Goal: Navigation & Orientation: Find specific page/section

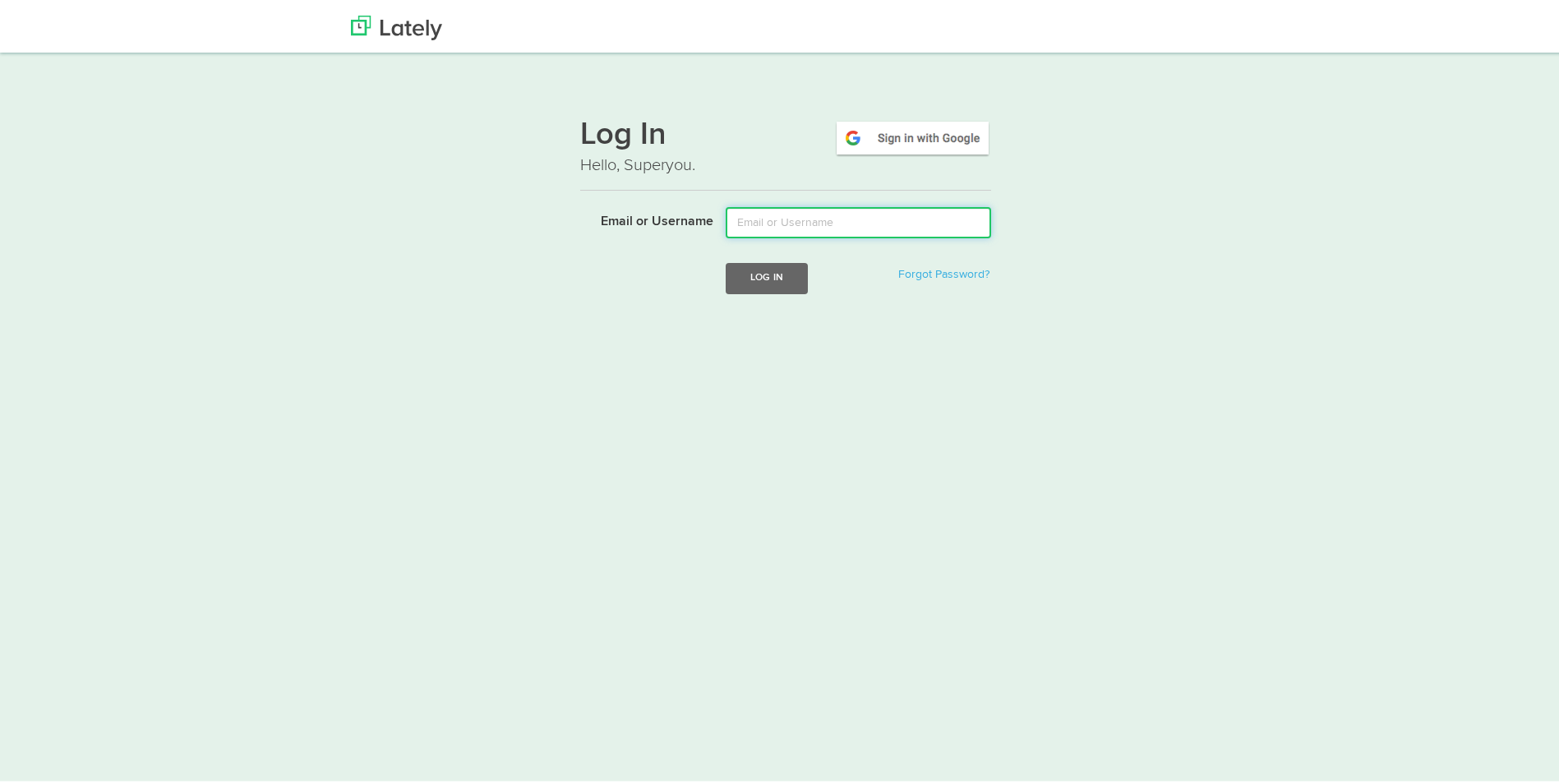
click at [748, 216] on input "Email or Username" at bounding box center [858, 219] width 265 height 31
type input "[PERSON_NAME][EMAIL_ADDRESS][DOMAIN_NAME]"
click at [768, 259] on form "Email or Username e.monahan@cabem.com Log In Forgot Password?" at bounding box center [786, 260] width 411 height 112
click at [773, 270] on button "Log In" at bounding box center [768, 274] width 83 height 30
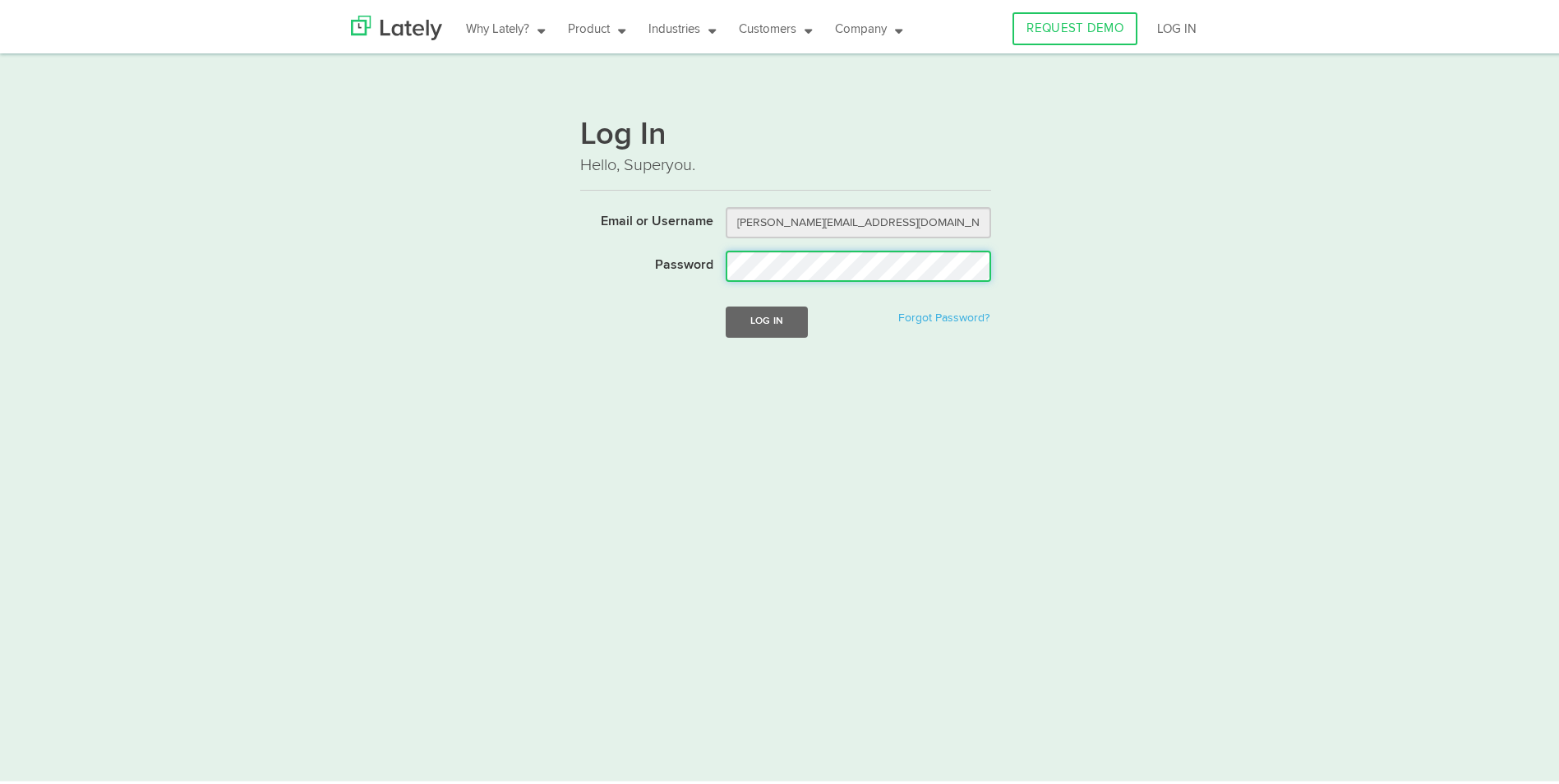
click at [726, 303] on button "Log In" at bounding box center [768, 318] width 83 height 30
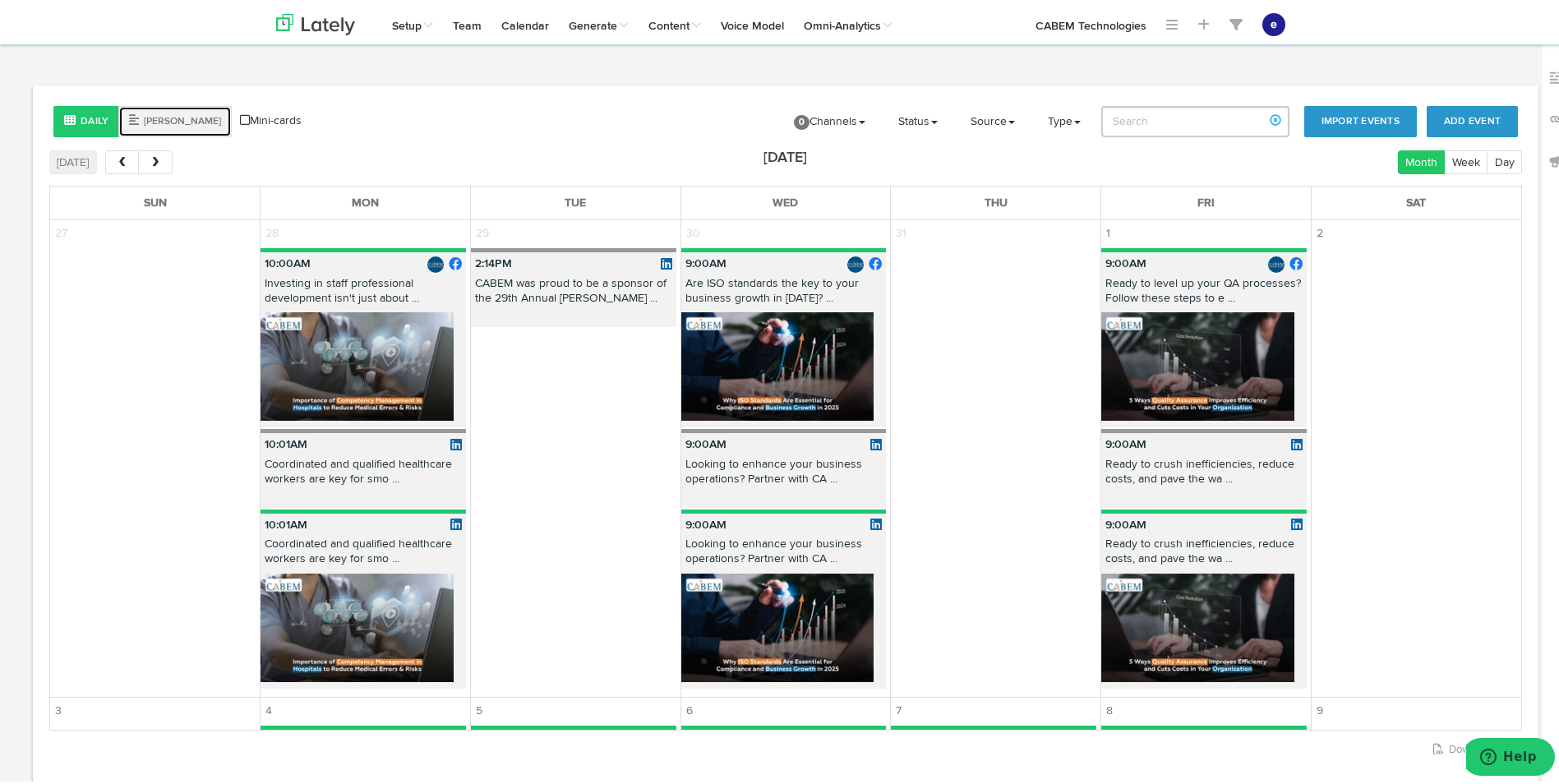
click at [161, 121] on button "[PERSON_NAME]" at bounding box center [175, 118] width 114 height 31
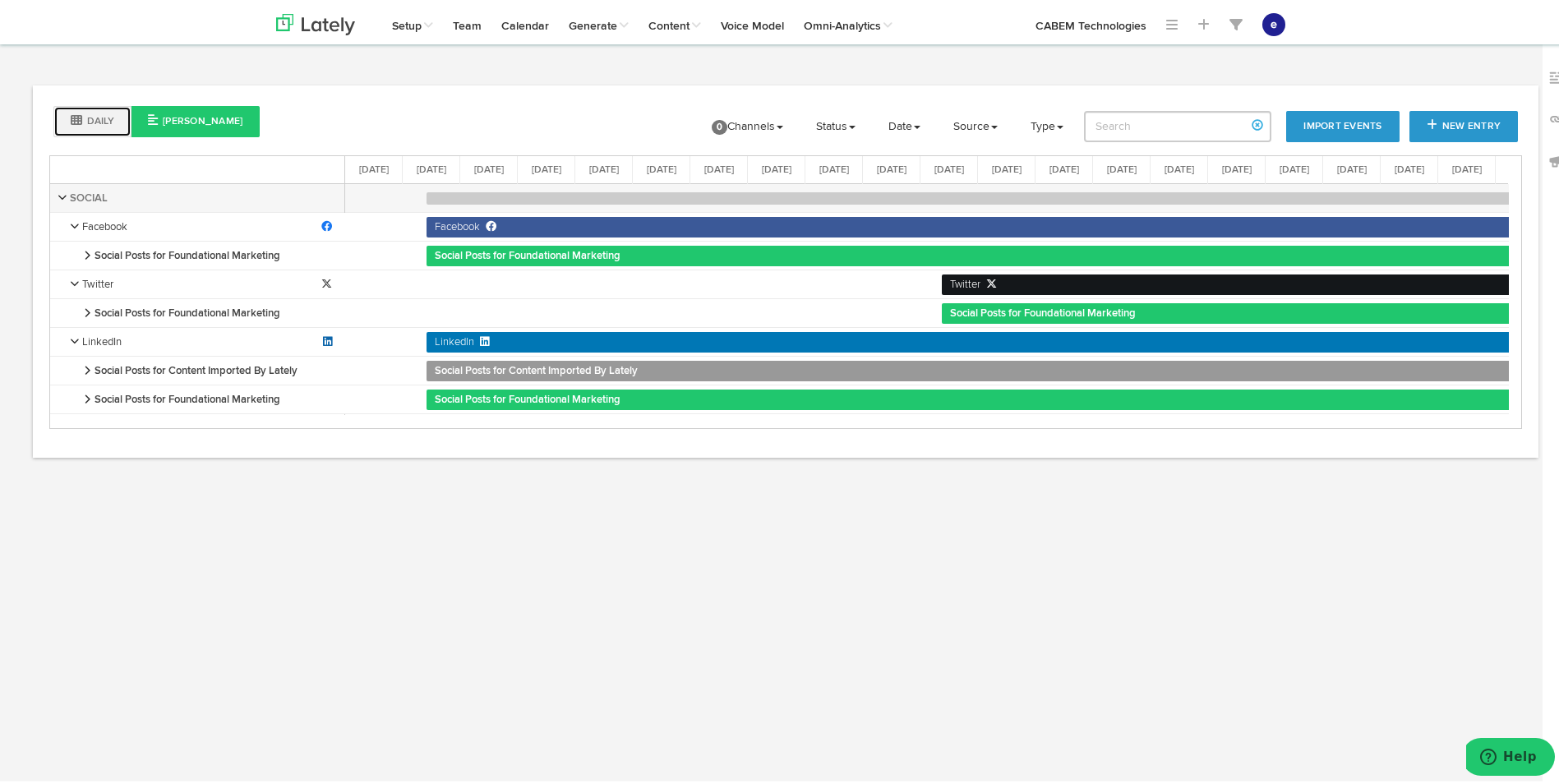
click at [89, 115] on button "Daily" at bounding box center [92, 118] width 78 height 31
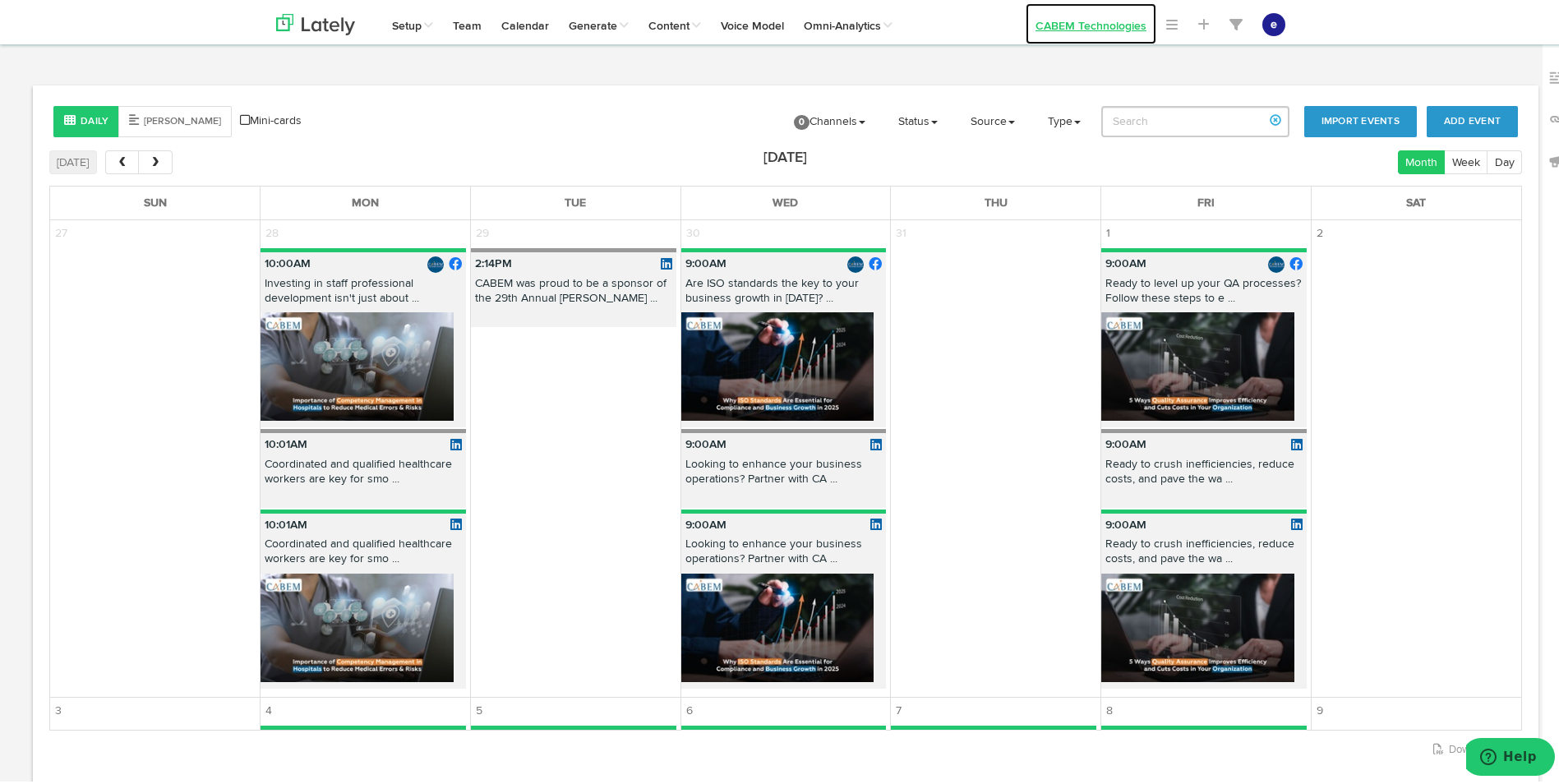
click at [1096, 27] on link "CABEM Technologies" at bounding box center [1091, 20] width 130 height 41
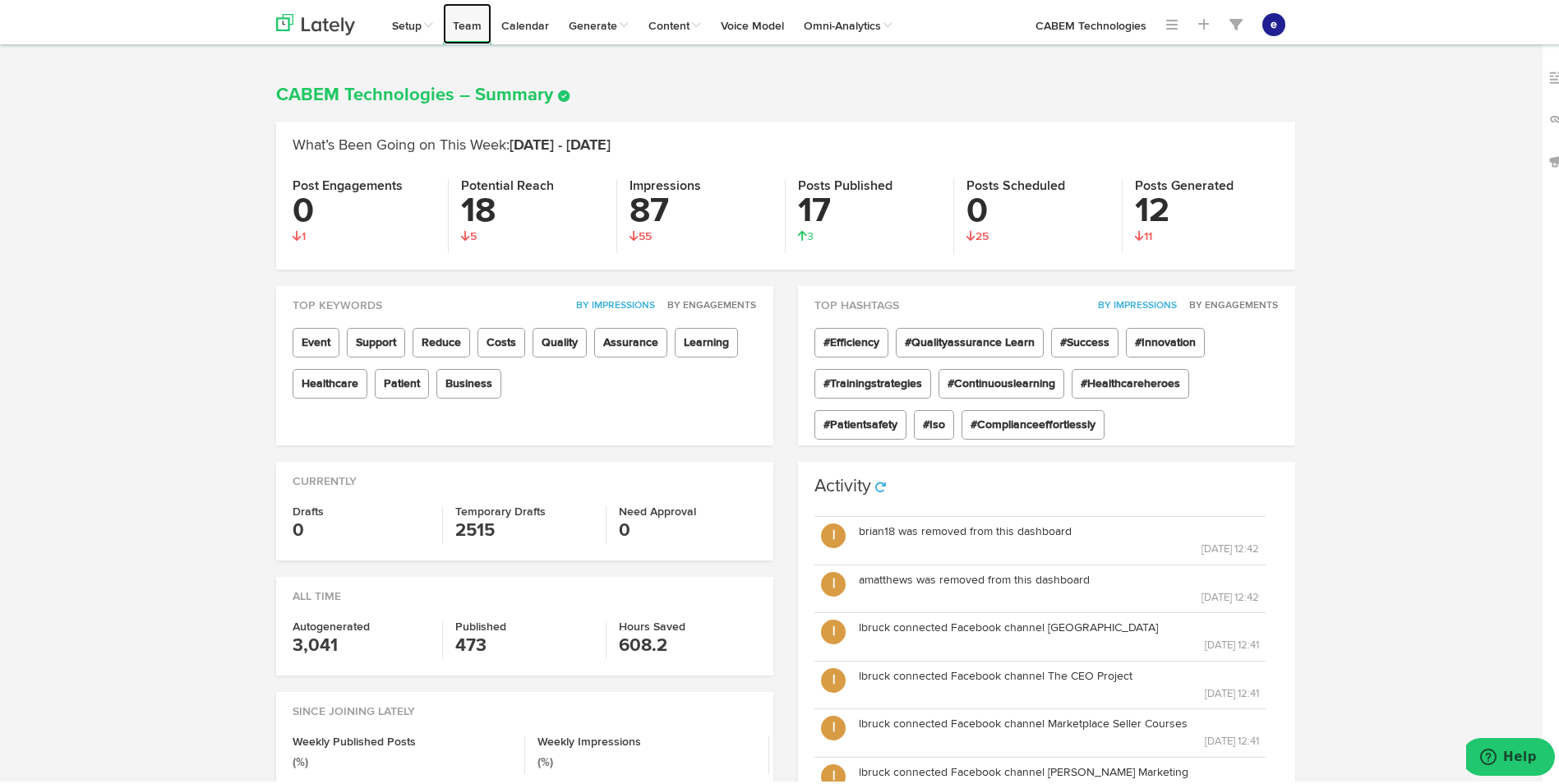
click at [467, 23] on link "Team" at bounding box center [467, 20] width 49 height 41
click at [530, 17] on link "Calendar" at bounding box center [524, 20] width 67 height 41
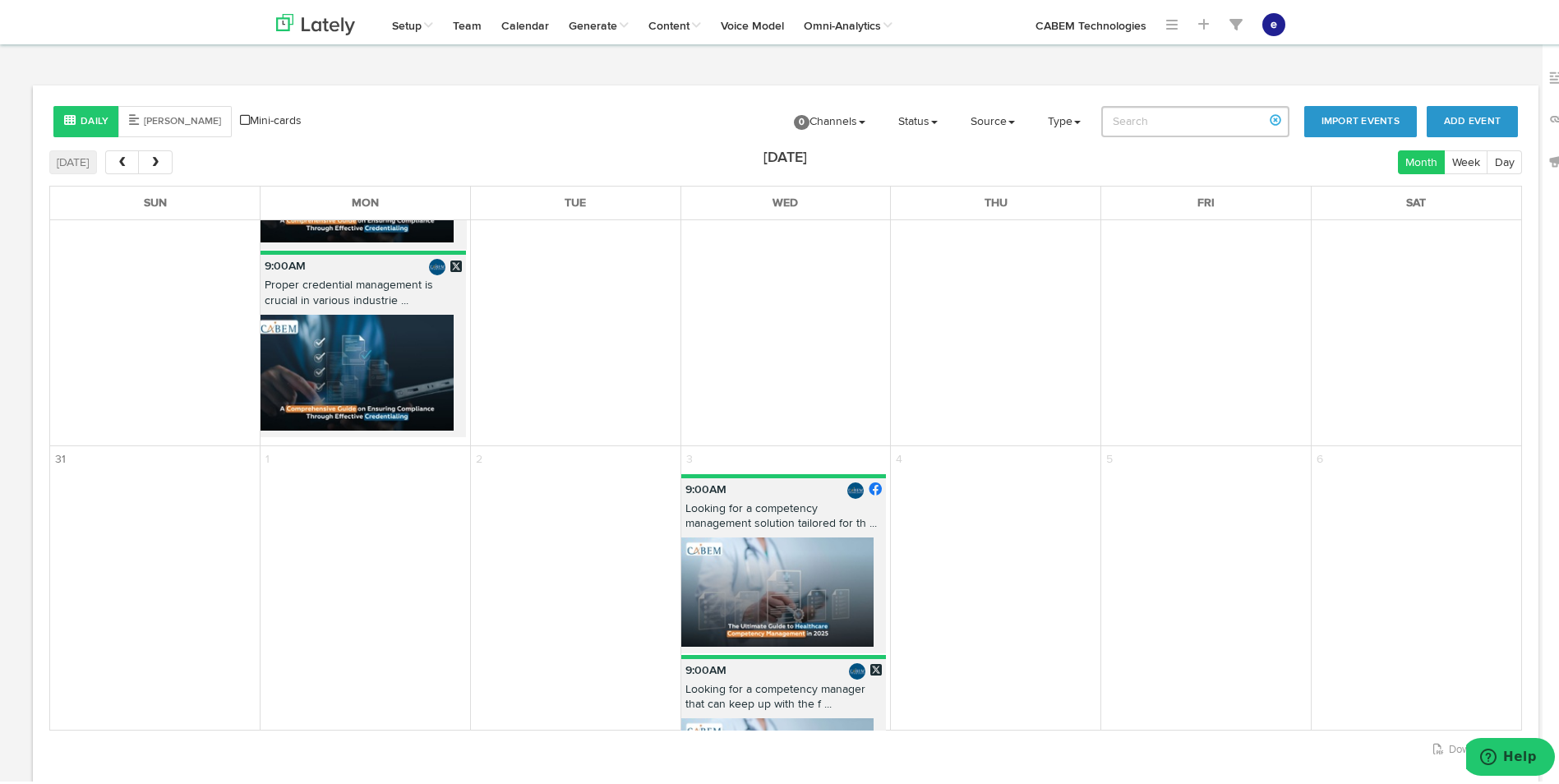
scroll to position [3041, 0]
